Goal: Information Seeking & Learning: Learn about a topic

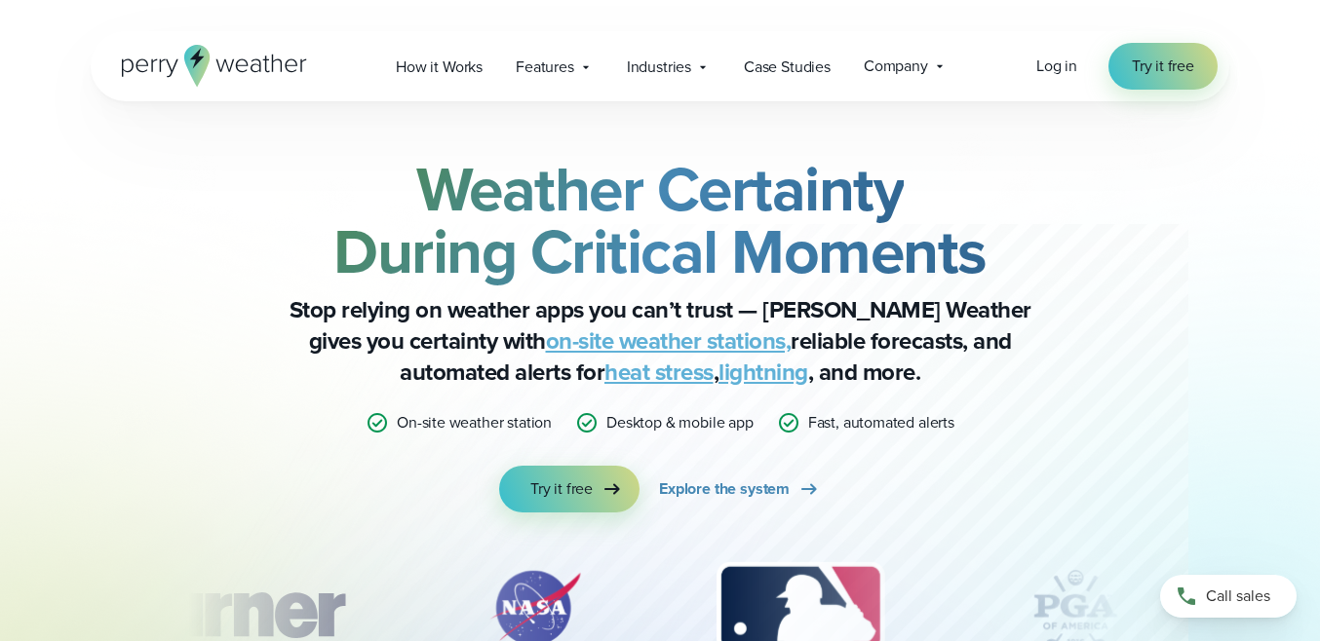
scroll to position [5, 0]
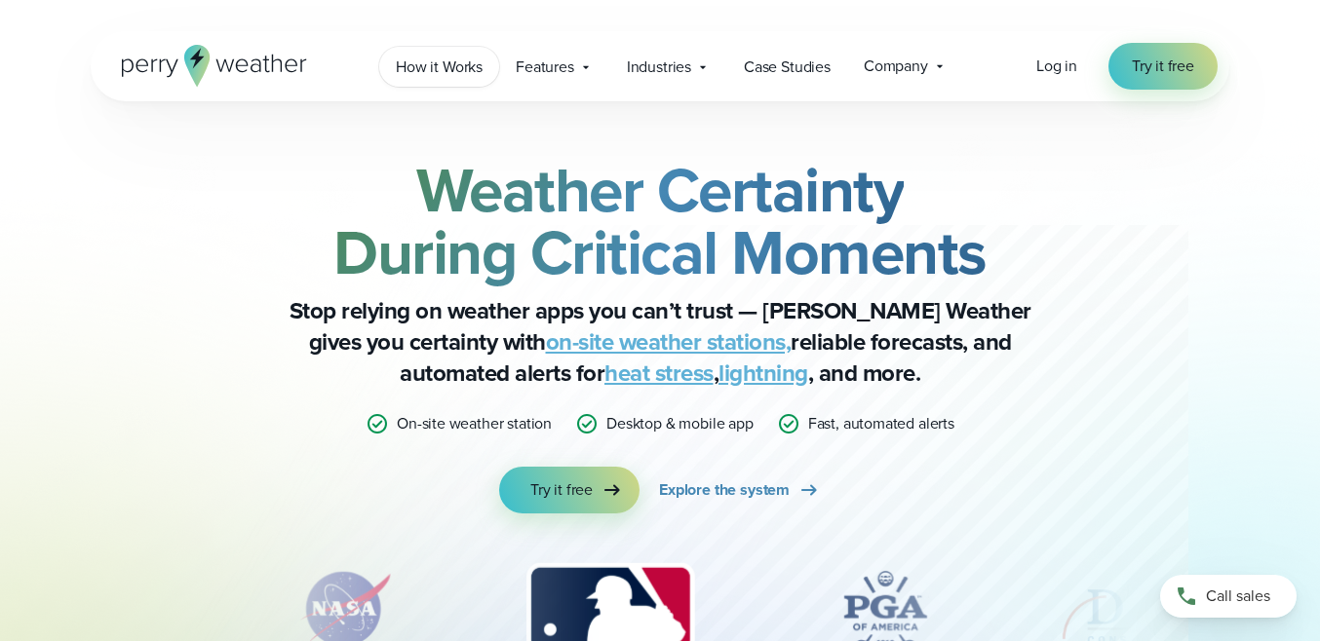
click at [468, 80] on link "How it Works" at bounding box center [439, 67] width 120 height 40
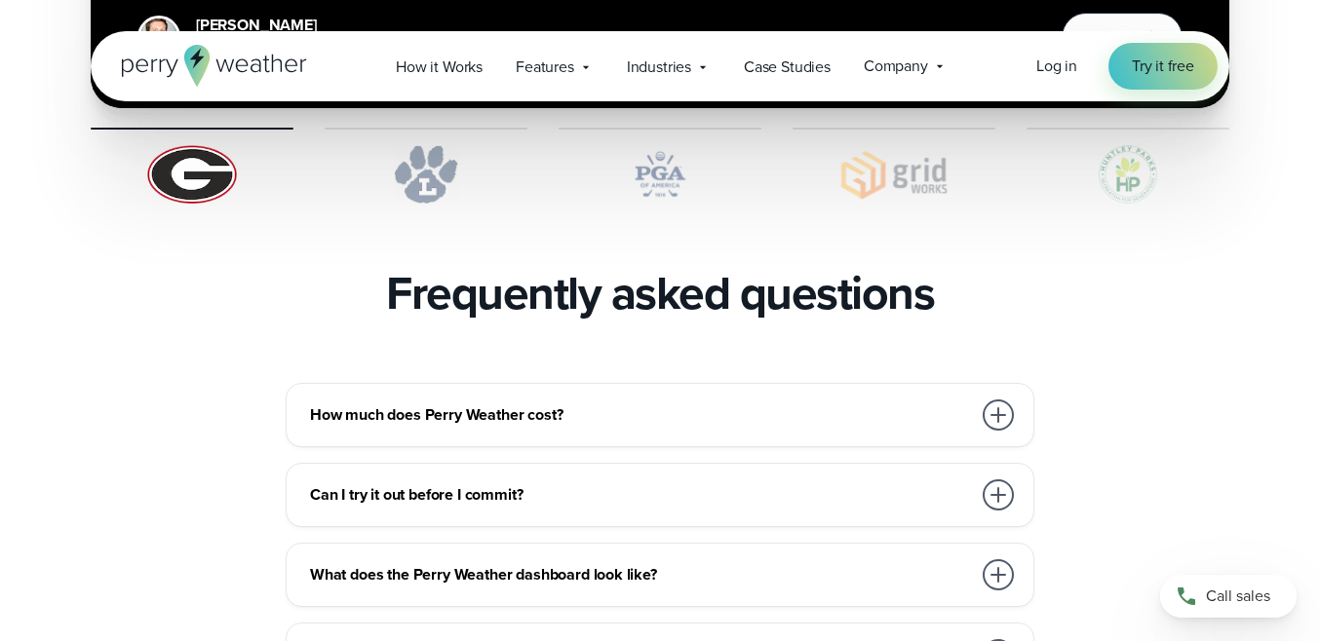
scroll to position [4070, 0]
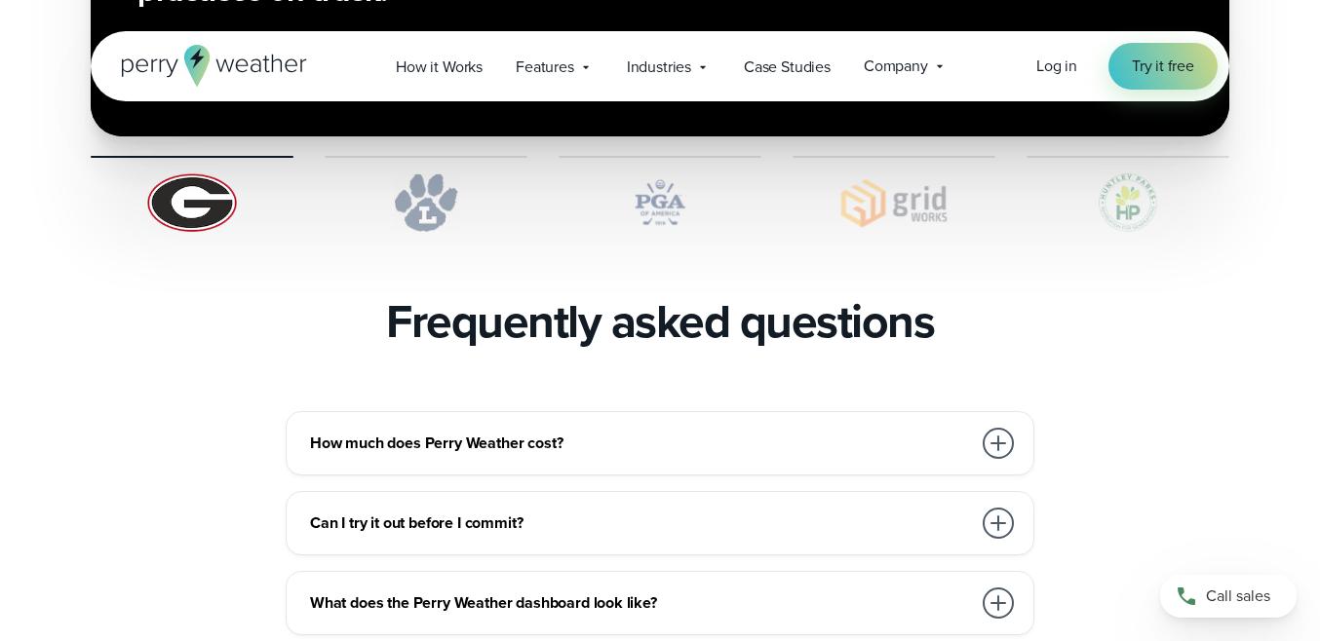
click at [384, 432] on h3 "How much does Perry Weather cost?" at bounding box center [640, 443] width 661 height 23
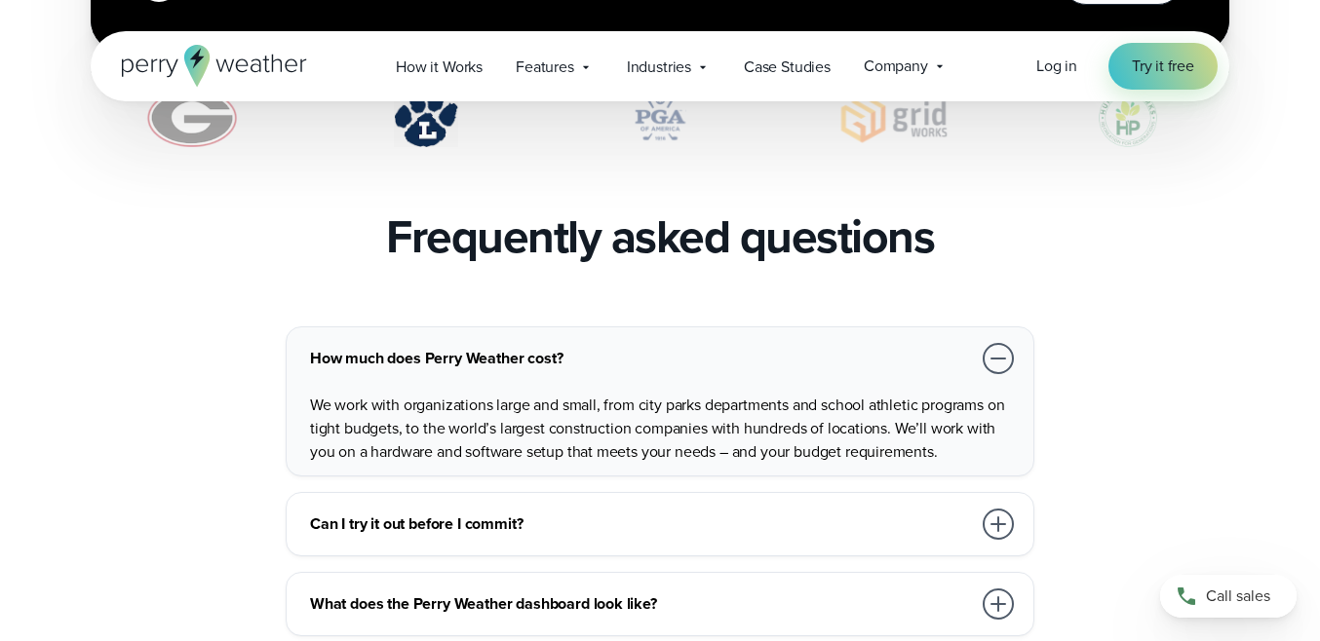
scroll to position [4236, 0]
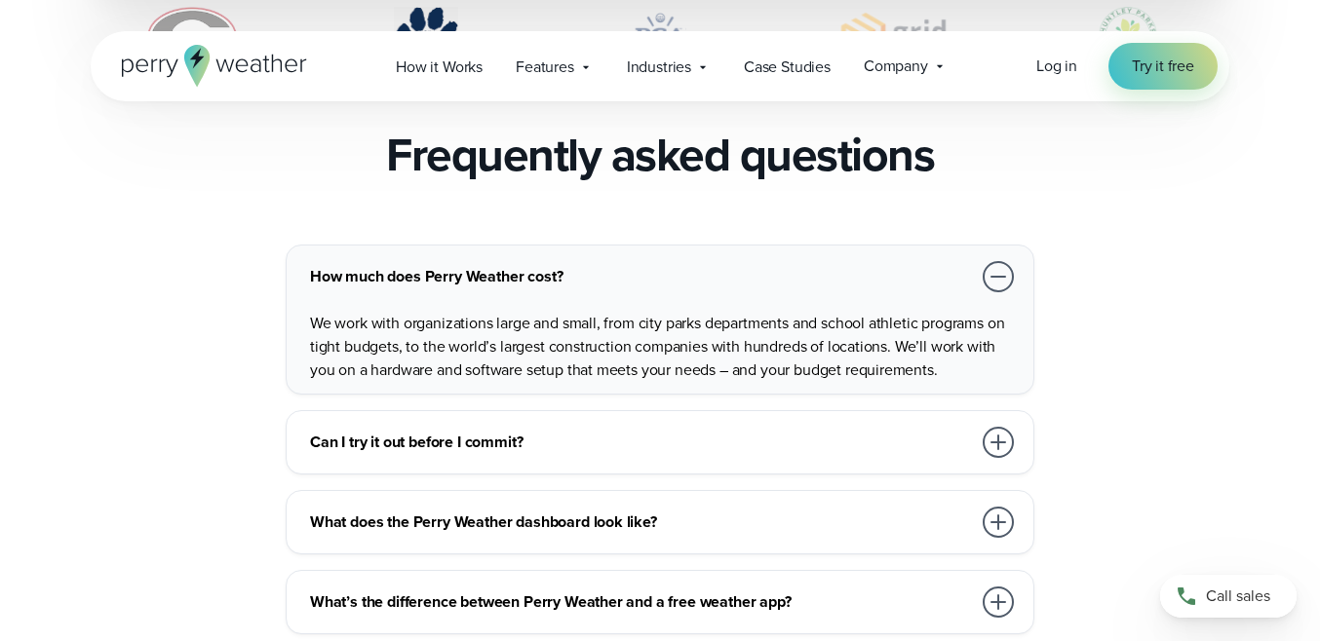
click at [384, 431] on h3 "Can I try it out before I commit?" at bounding box center [640, 442] width 661 height 23
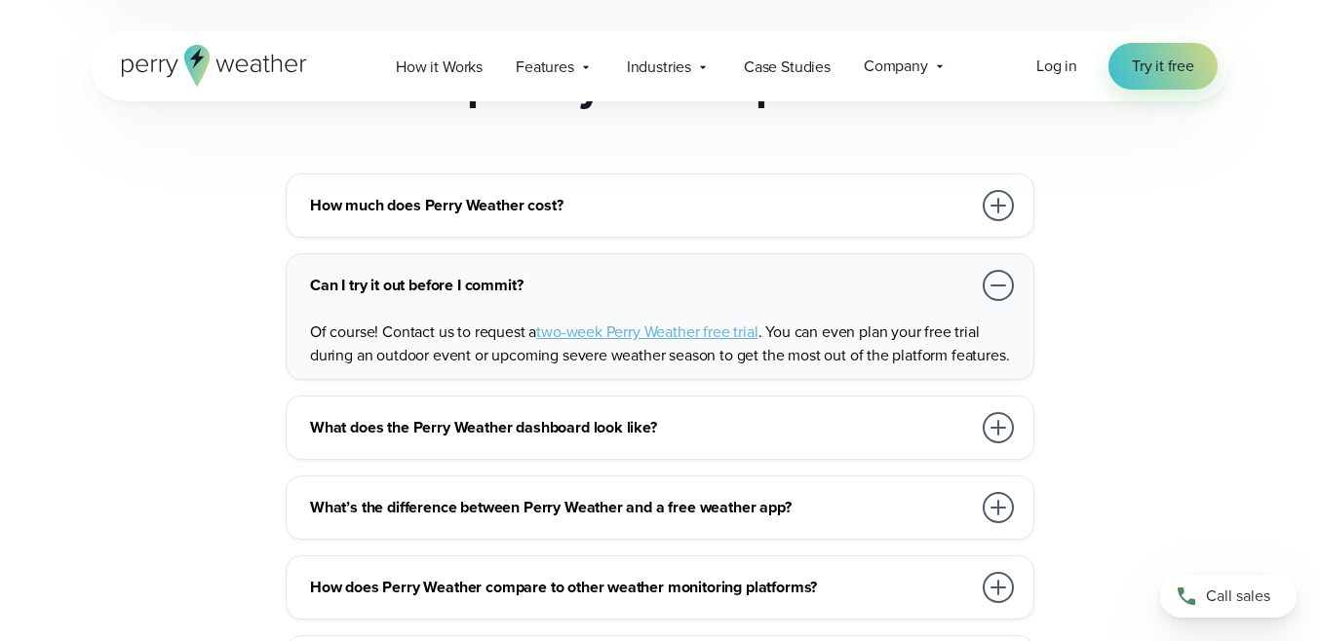
scroll to position [4320, 0]
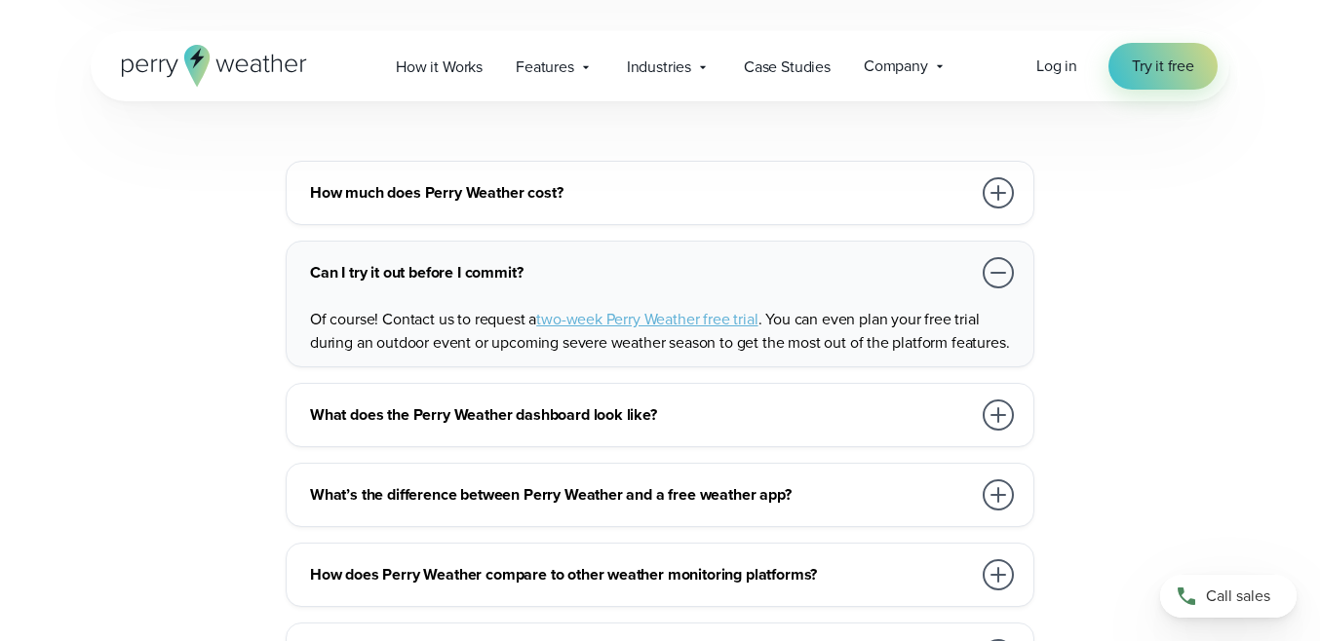
click at [393, 404] on h3 "What does the Perry Weather dashboard look like?" at bounding box center [640, 415] width 661 height 23
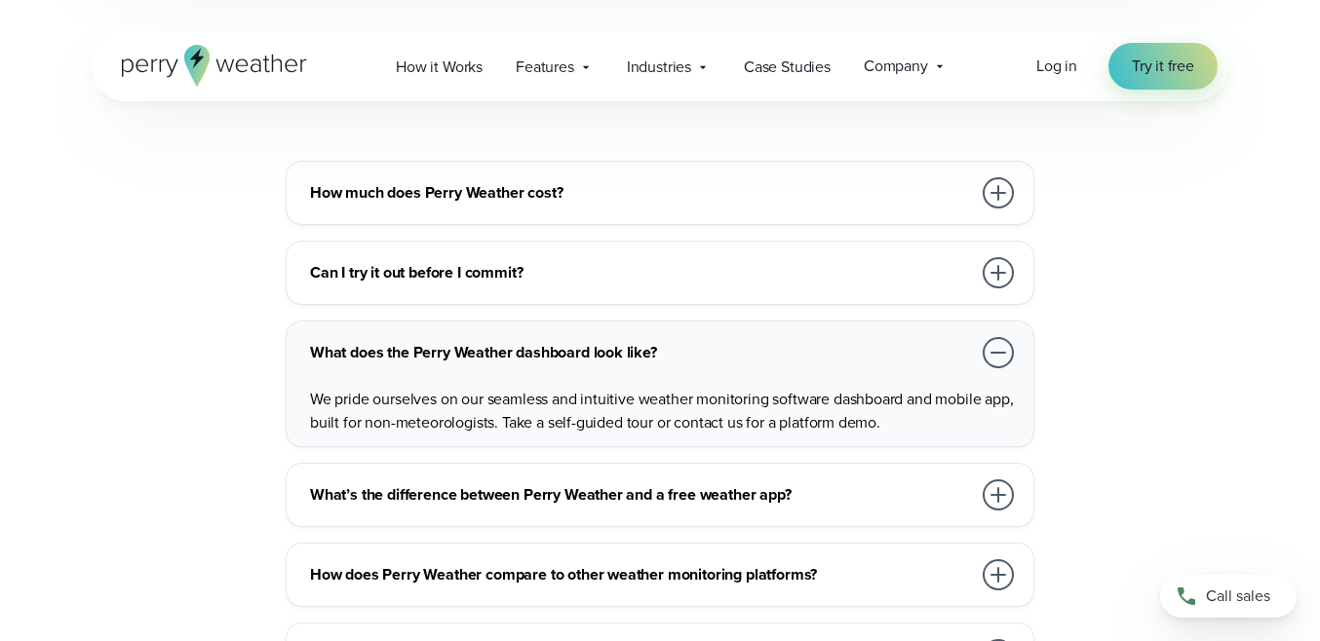
scroll to position [4404, 0]
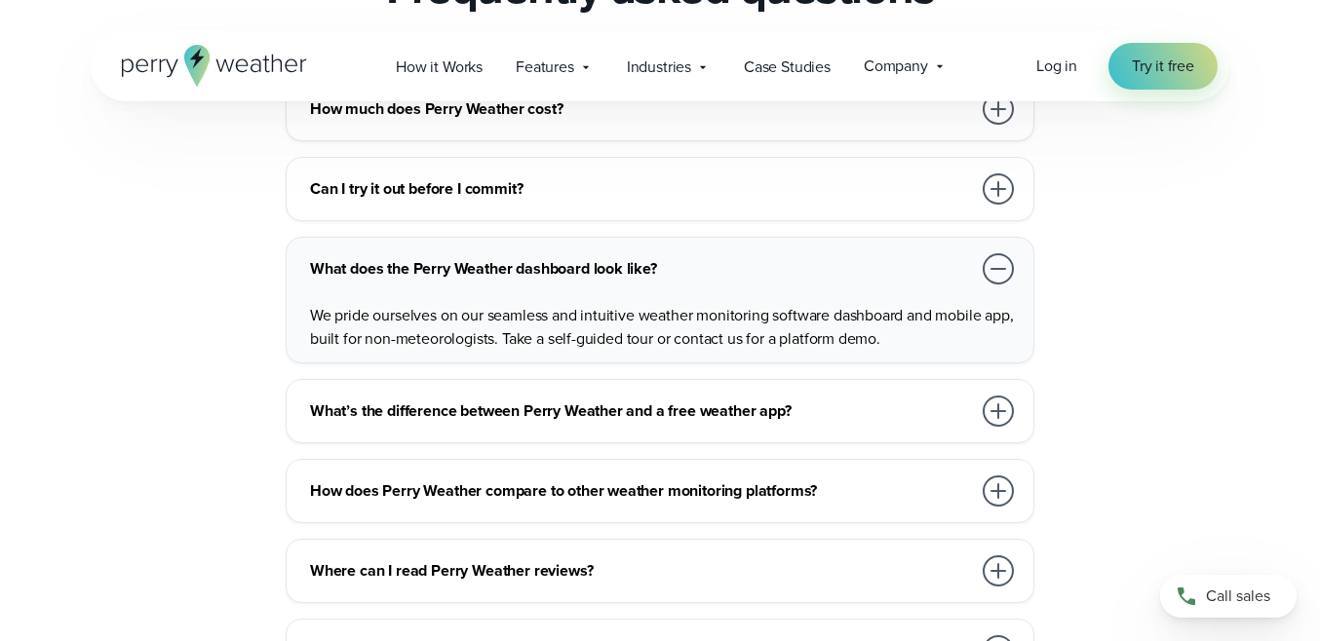
click at [406, 400] on h3 "What’s the difference between Perry Weather and a free weather app?" at bounding box center [640, 411] width 661 height 23
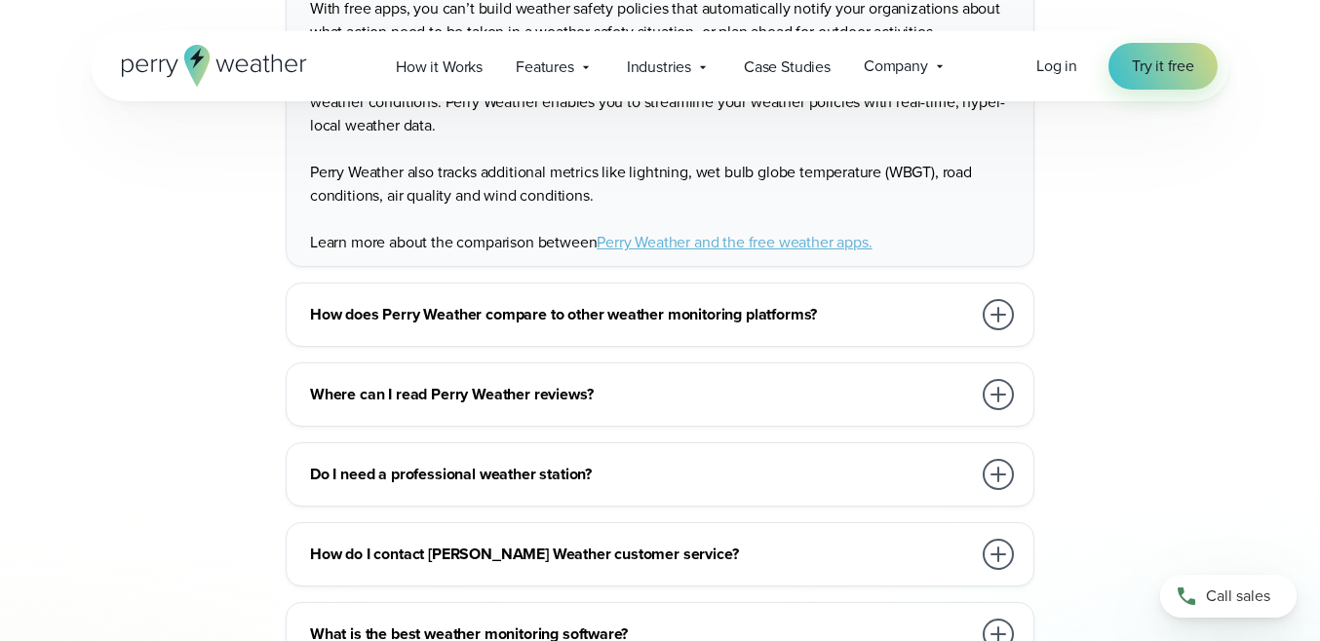
scroll to position [4860, 0]
click at [396, 304] on h3 "How does Perry Weather compare to other weather monitoring platforms?" at bounding box center [640, 315] width 661 height 23
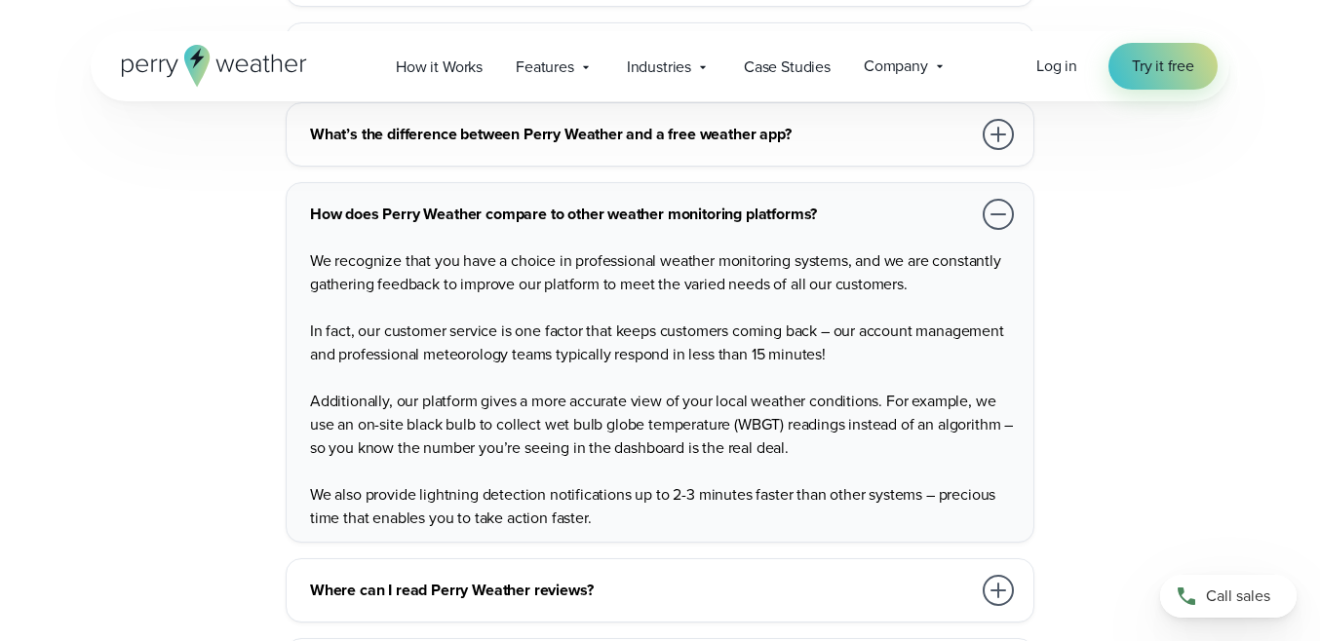
scroll to position [4853, 0]
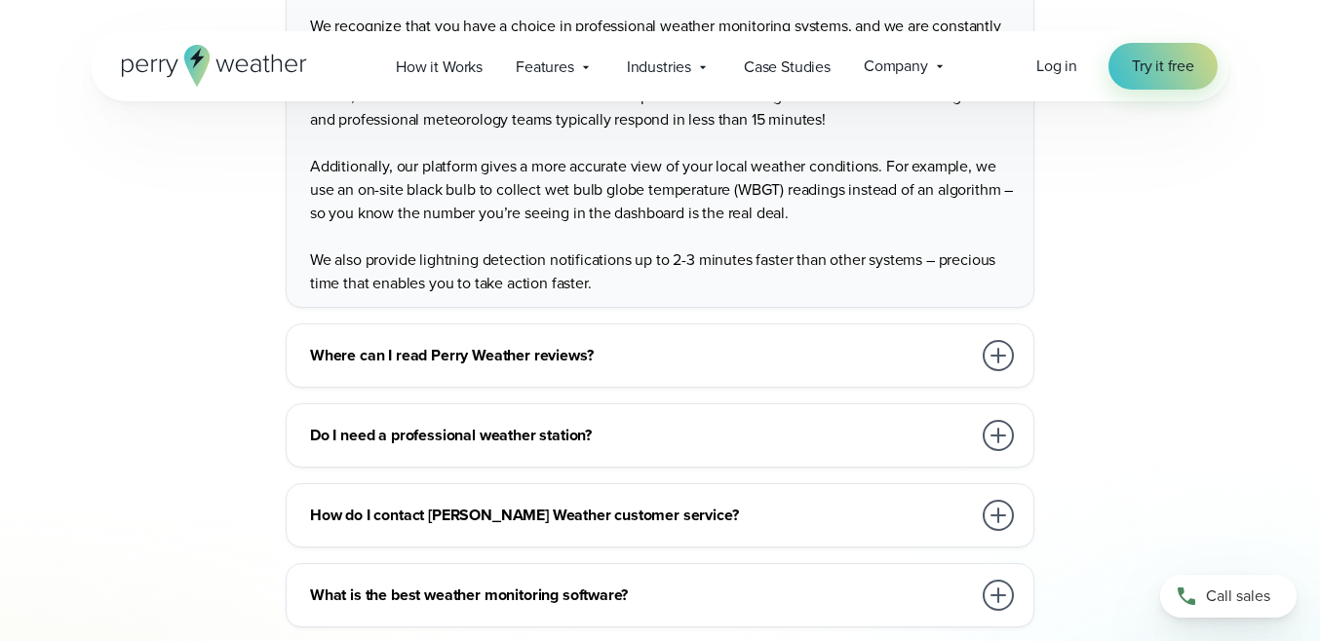
click at [449, 344] on h3 "Where can I read Perry Weather reviews?" at bounding box center [640, 355] width 661 height 23
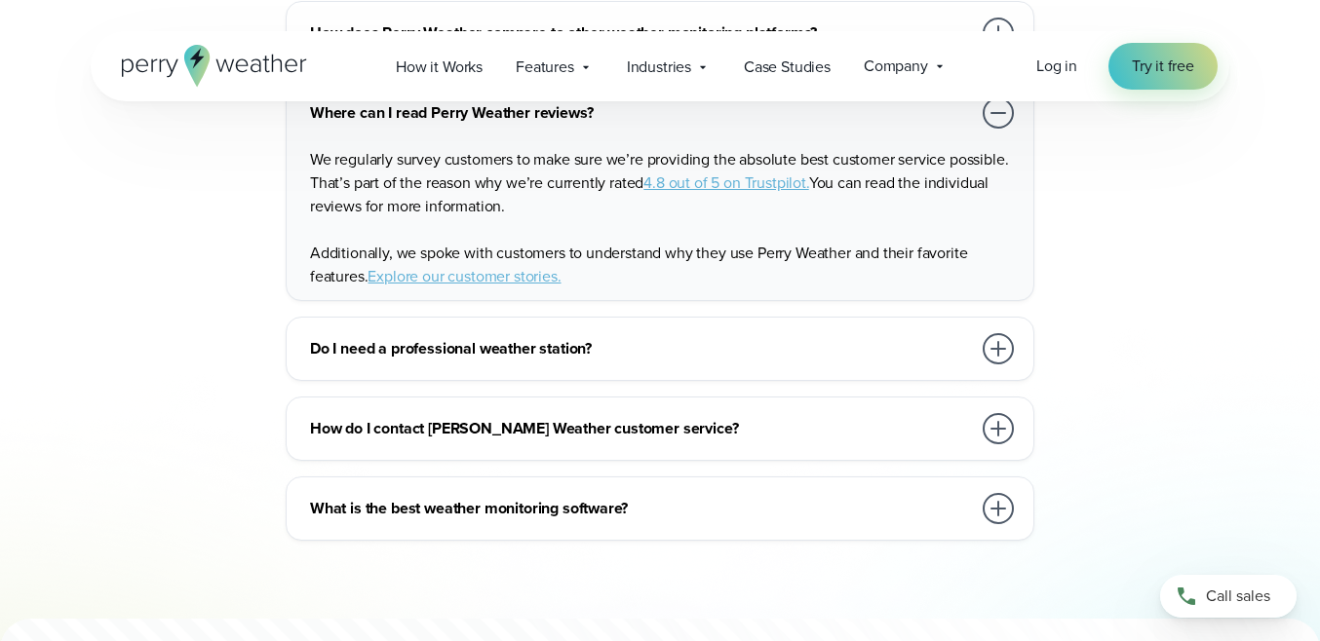
scroll to position [4799, 0]
click at [444, 338] on h3 "Do I need a professional weather station?" at bounding box center [640, 349] width 661 height 23
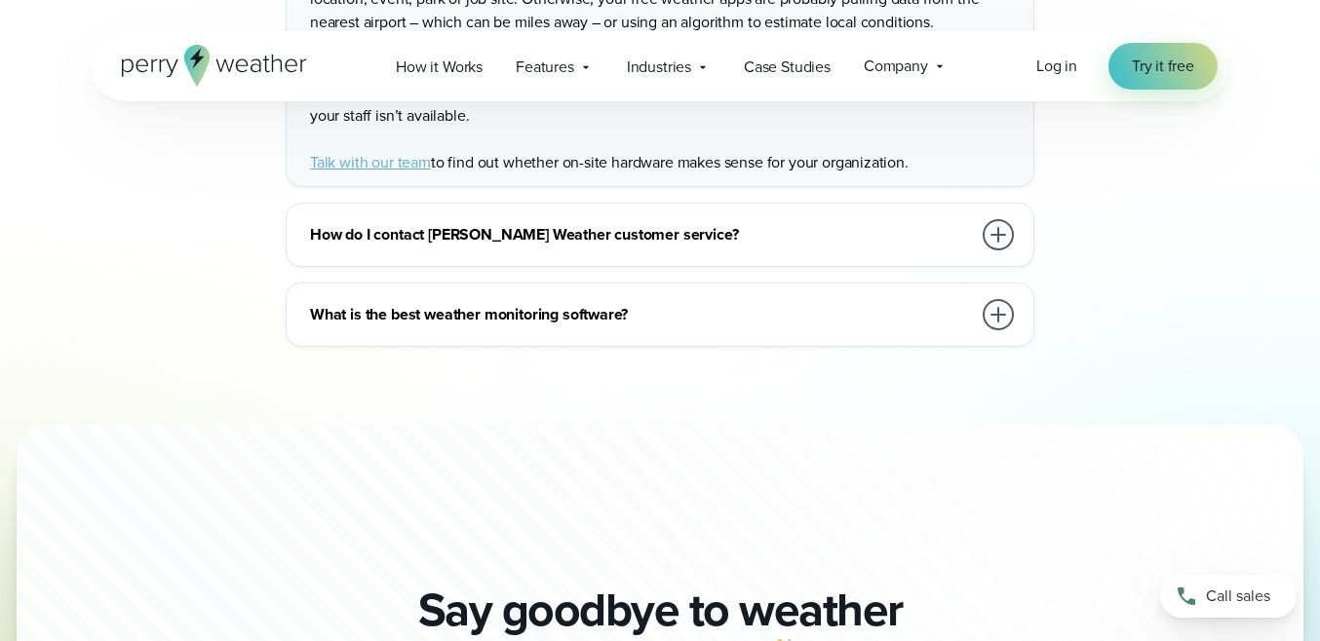
scroll to position [5132, 0]
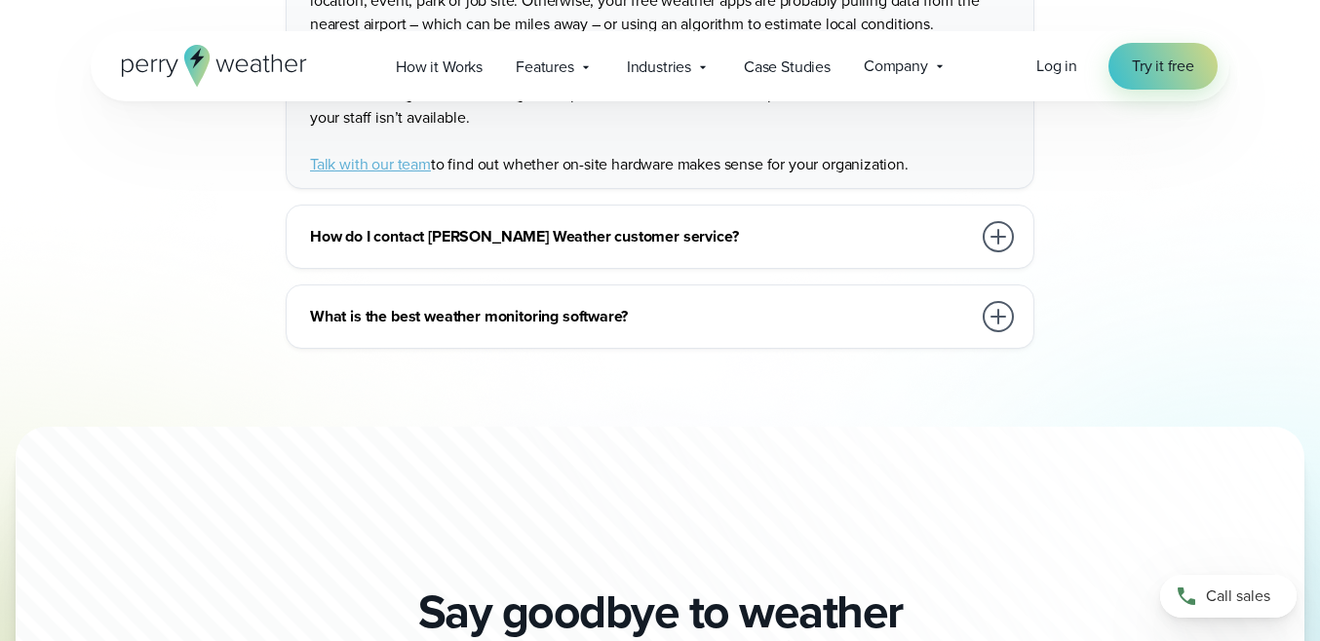
click at [463, 225] on h3 "How do I contact Perry Weather customer service?" at bounding box center [640, 236] width 661 height 23
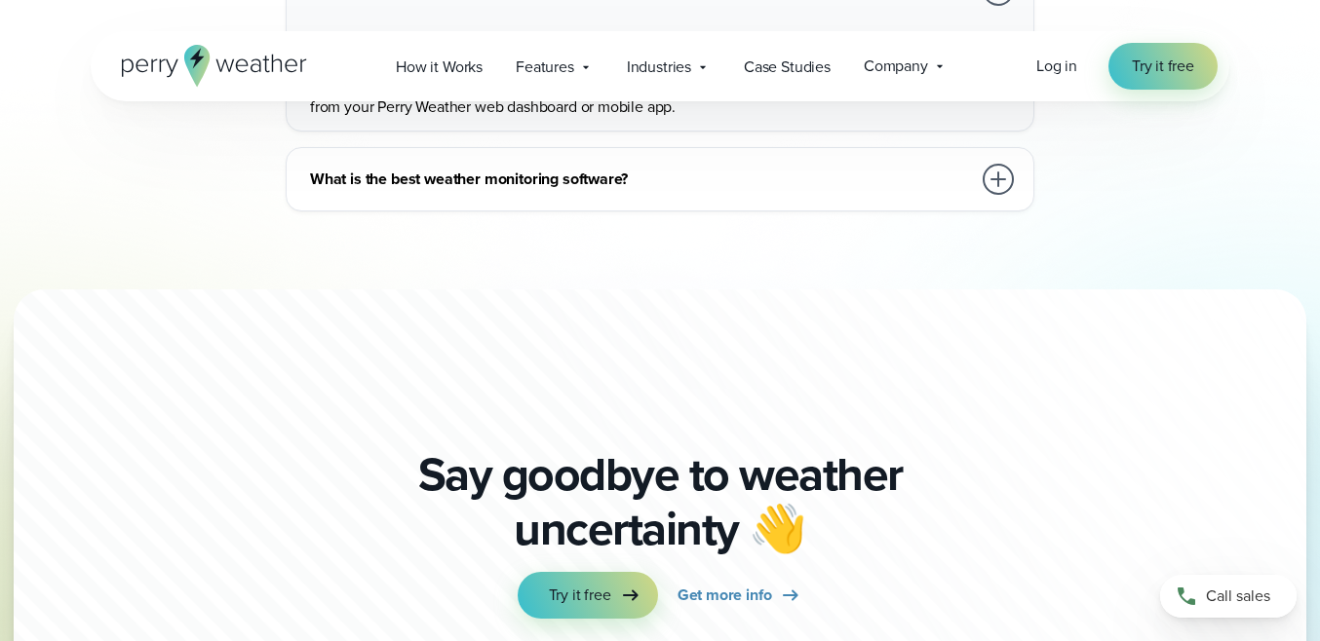
scroll to position [5059, 0]
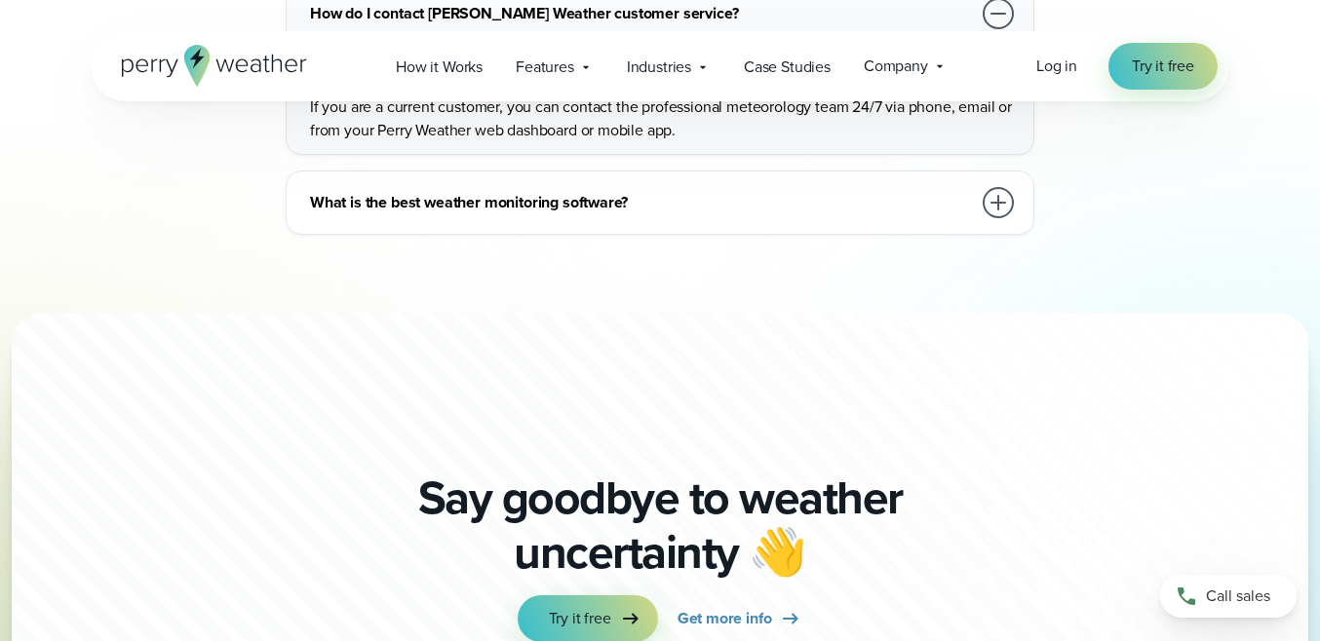
click at [457, 191] on h3 "What is the best weather monitoring software?" at bounding box center [640, 202] width 661 height 23
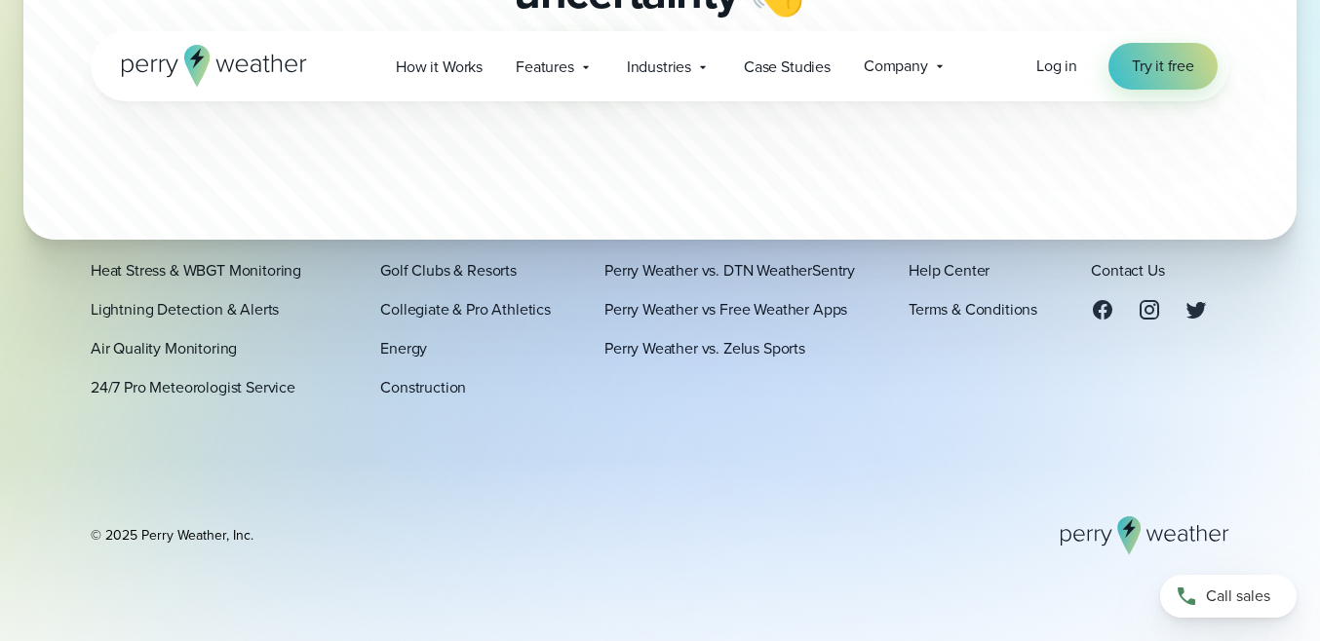
scroll to position [5845, 0]
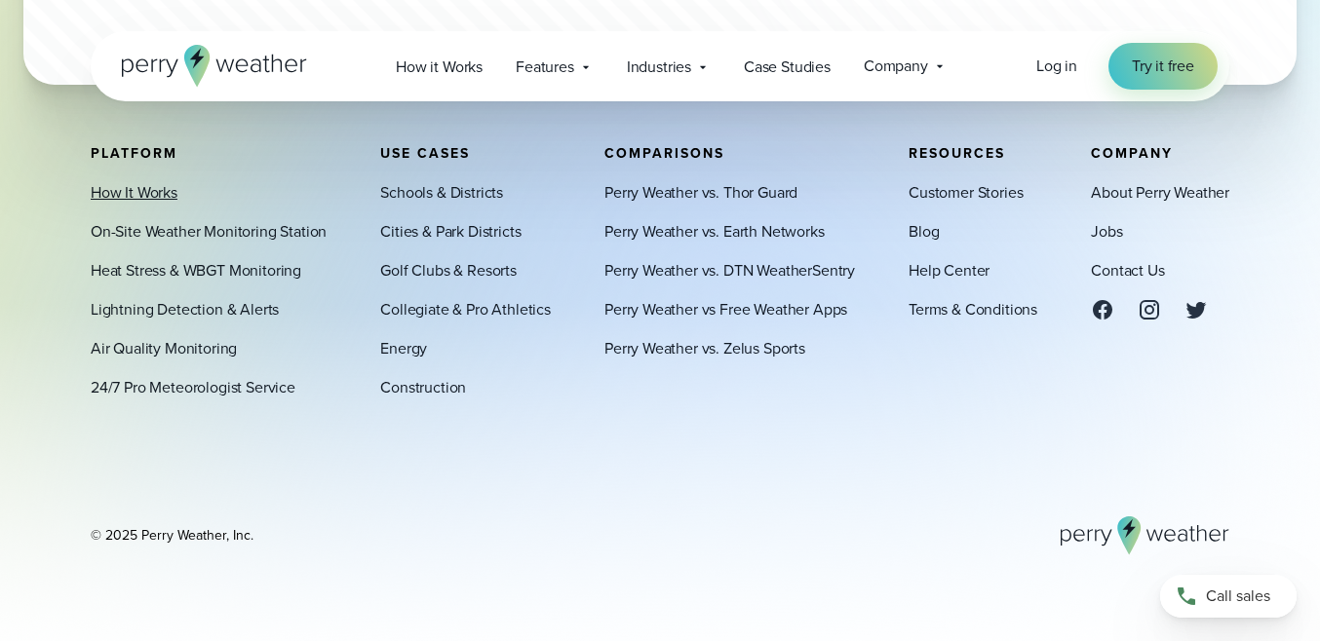
click at [144, 199] on link "How It Works" at bounding box center [134, 192] width 87 height 23
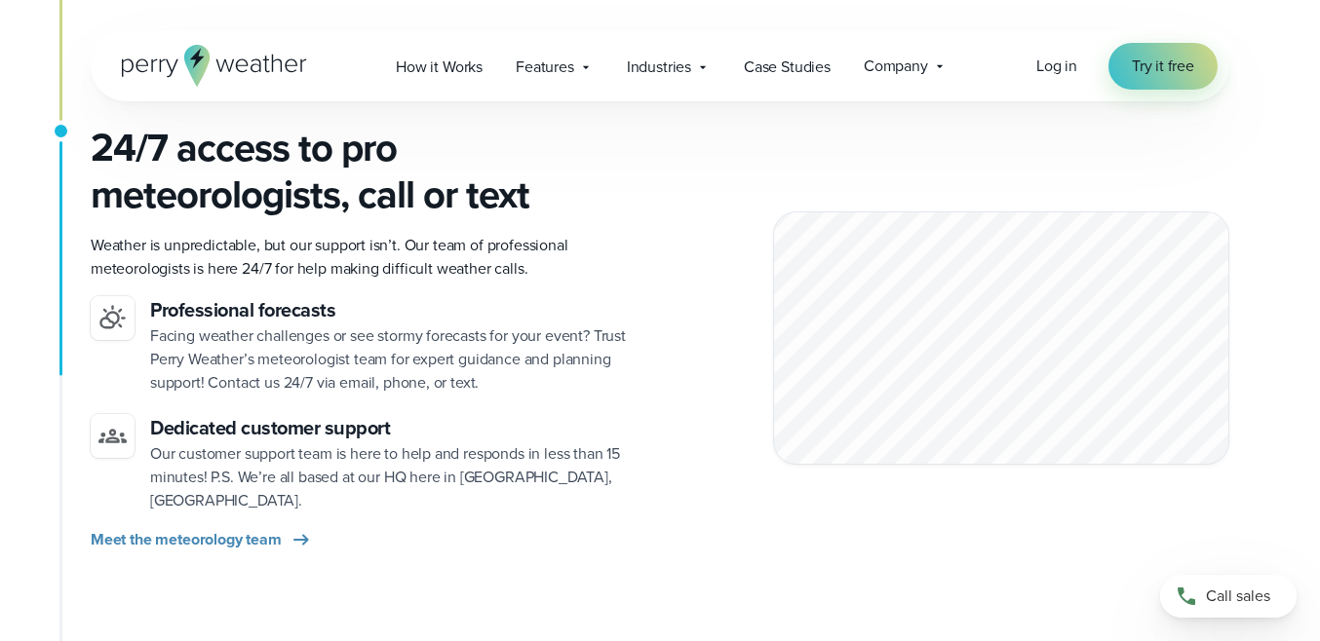
scroll to position [2696, 0]
